Goal: Transaction & Acquisition: Book appointment/travel/reservation

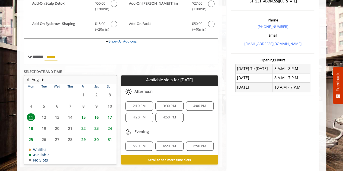
scroll to position [140, 0]
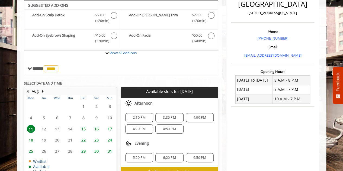
click at [162, 129] on span "4:50 PM" at bounding box center [169, 129] width 23 height 4
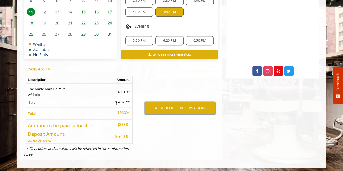
scroll to position [194, 0]
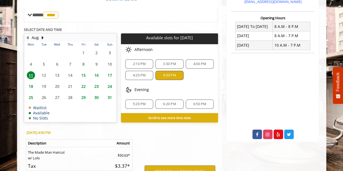
click at [144, 73] on span "4:20 PM" at bounding box center [139, 75] width 13 height 4
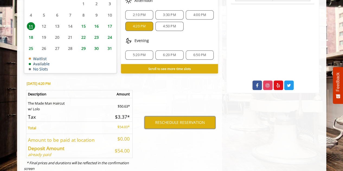
scroll to position [257, 0]
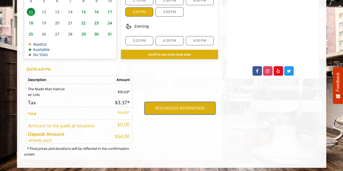
click at [174, 106] on button "RESCHEDULE RESERVATION" at bounding box center [179, 108] width 71 height 12
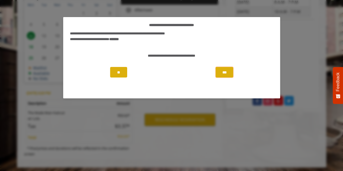
click at [222, 71] on button "***" at bounding box center [224, 72] width 18 height 10
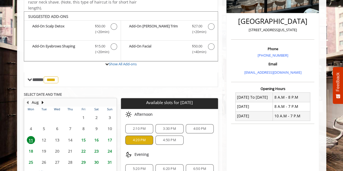
scroll to position [109, 0]
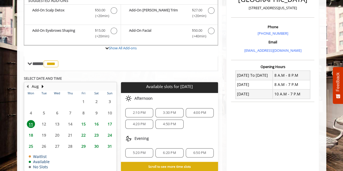
scroll to position [140, 0]
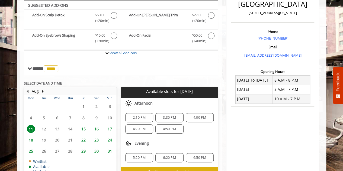
click at [140, 130] on div "4:20 PM" at bounding box center [139, 128] width 28 height 9
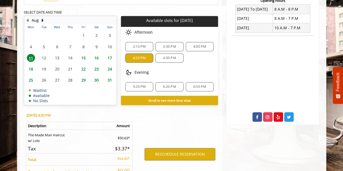
scroll to position [257, 0]
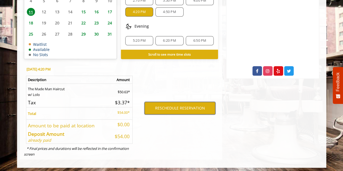
click at [159, 109] on button "RESCHEDULE RESERVATION" at bounding box center [179, 108] width 71 height 12
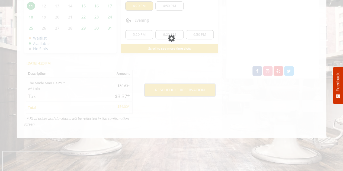
scroll to position [228, 0]
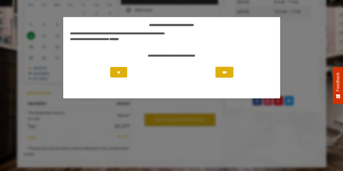
click at [228, 71] on button "***" at bounding box center [224, 72] width 18 height 10
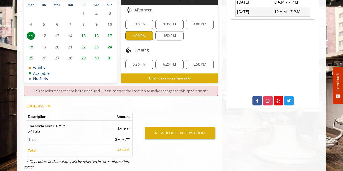
click at [83, 34] on span "15" at bounding box center [83, 36] width 8 height 8
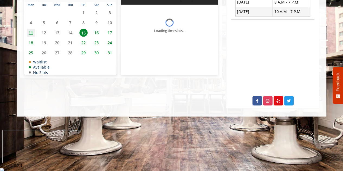
scroll to position [178, 0]
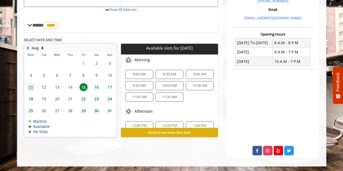
click at [28, 86] on span "11" at bounding box center [31, 87] width 8 height 8
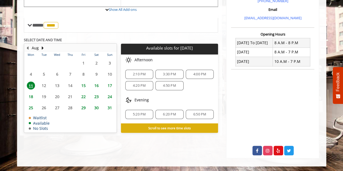
click at [169, 72] on span "3:30 PM" at bounding box center [169, 74] width 13 height 4
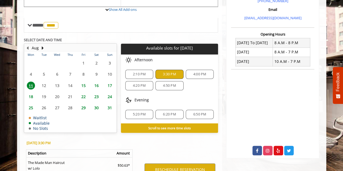
scroll to position [228, 0]
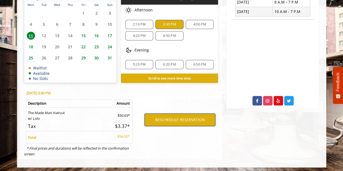
click at [171, 118] on button "RESCHEDULE RESERVATION" at bounding box center [179, 119] width 71 height 12
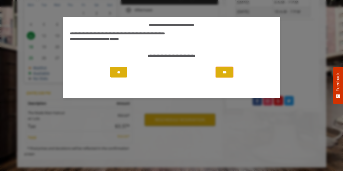
click at [226, 70] on button "***" at bounding box center [224, 72] width 18 height 10
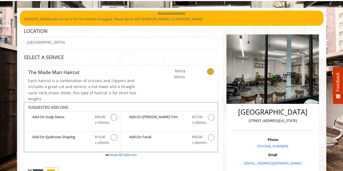
scroll to position [23, 0]
